Goal: Obtain resource: Download file/media

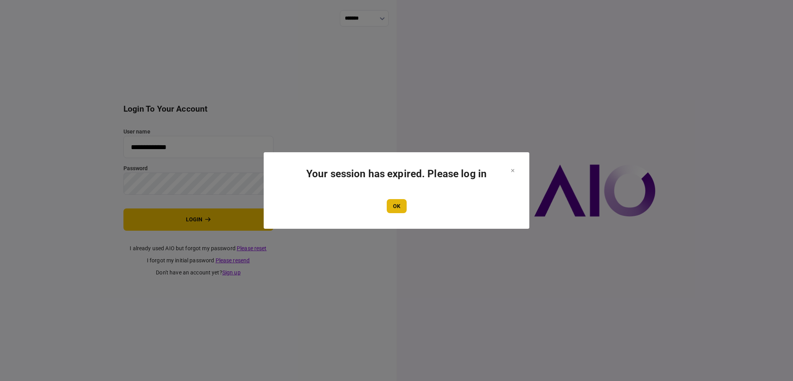
click at [399, 205] on button "OK" at bounding box center [397, 206] width 20 height 14
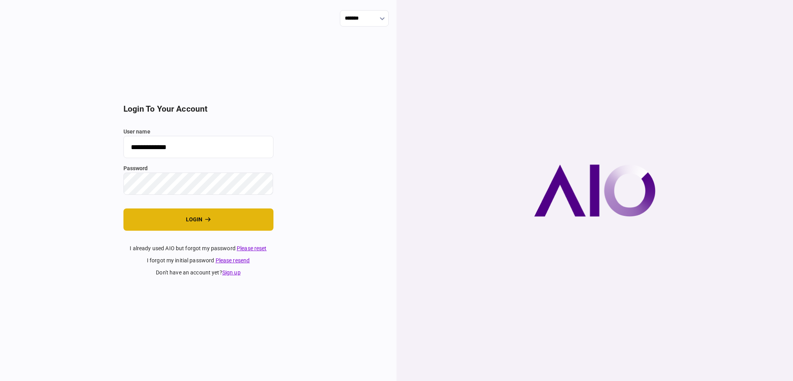
click at [180, 219] on button "login" at bounding box center [198, 220] width 150 height 22
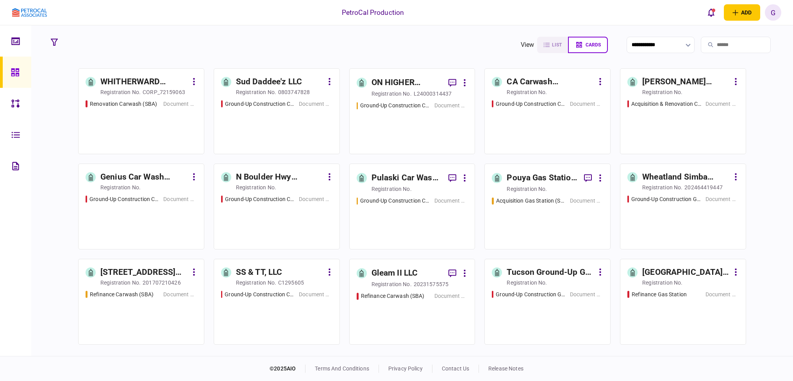
click at [420, 58] on section "**********" at bounding box center [411, 190] width 761 height 331
click at [552, 180] on div "Pouya Gas Station Acquisition" at bounding box center [541, 178] width 71 height 12
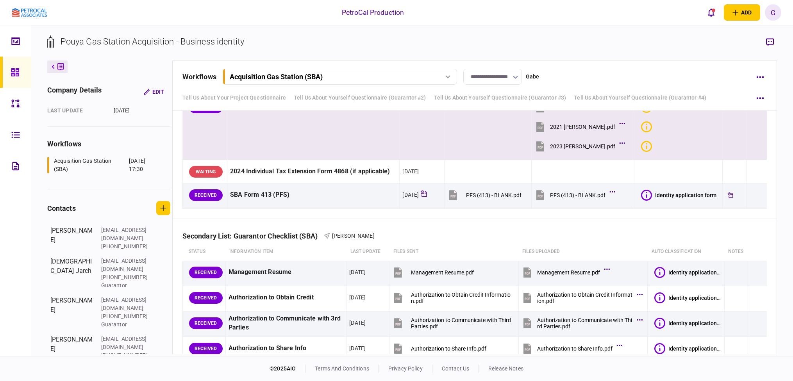
scroll to position [732, 0]
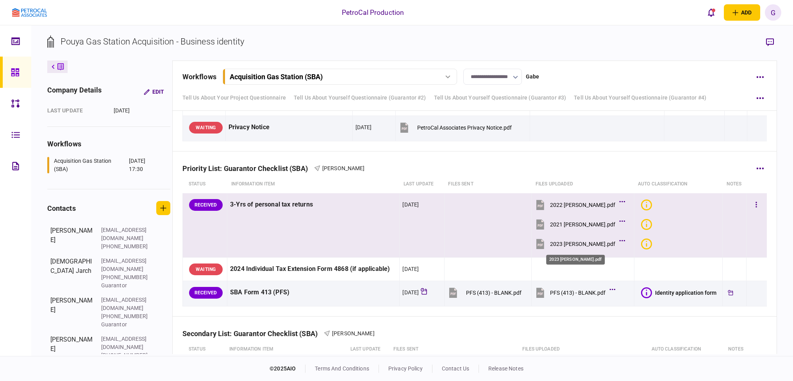
click at [559, 243] on div "2023 [PERSON_NAME].pdf" at bounding box center [582, 244] width 65 height 6
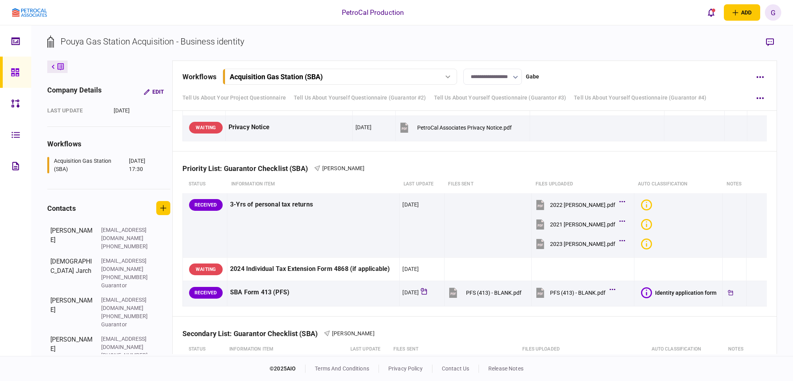
click at [635, 51] on section "Pouya Gas Station Acquisition - Business identity" at bounding box center [412, 47] width 730 height 25
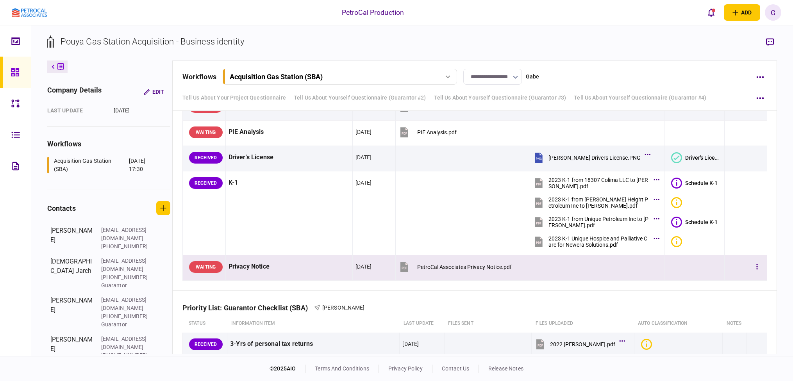
scroll to position [781, 0]
